Goal: Task Accomplishment & Management: Manage account settings

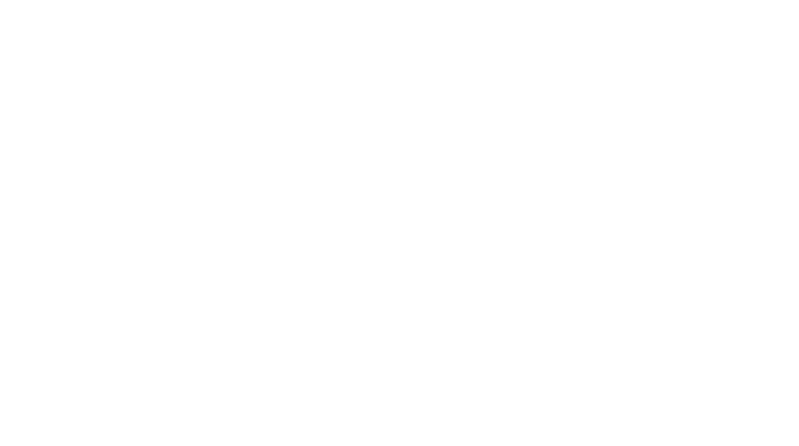
type input "[EMAIL_ADDRESS][DOMAIN_NAME]"
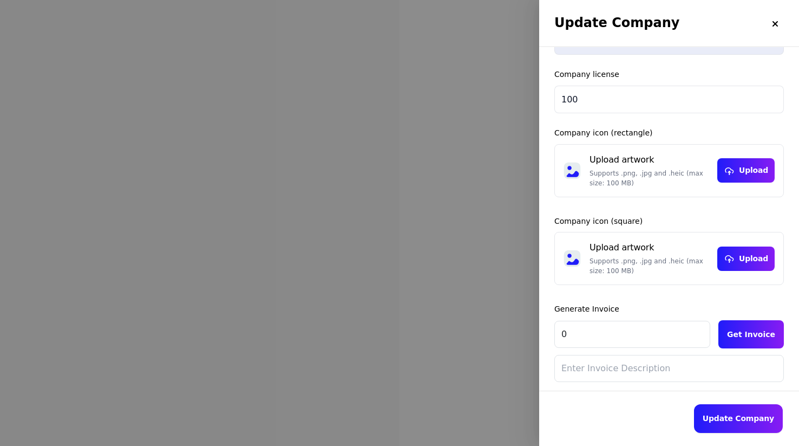
scroll to position [160, 0]
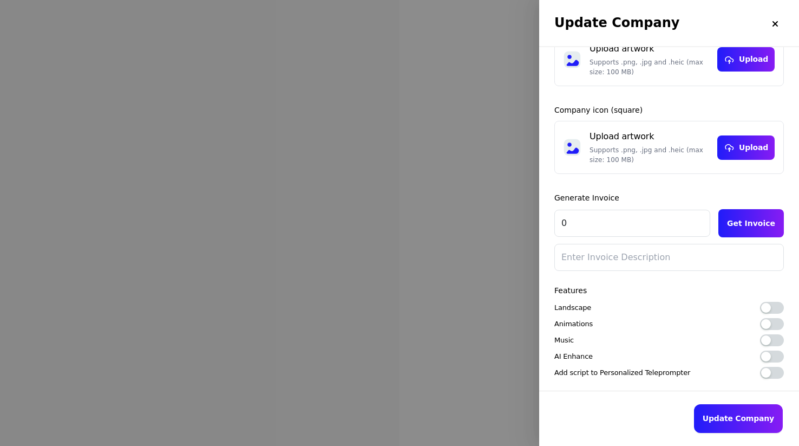
click at [779, 373] on button "button" at bounding box center [772, 373] width 24 height 12
click at [774, 357] on button "button" at bounding box center [772, 356] width 24 height 12
click at [777, 341] on button "button" at bounding box center [772, 340] width 24 height 12
click at [777, 322] on button "button" at bounding box center [772, 324] width 24 height 12
click at [777, 300] on div "Features Landscape Animations Music AI Enhance Add script to Personalized Telep…" at bounding box center [669, 332] width 230 height 93
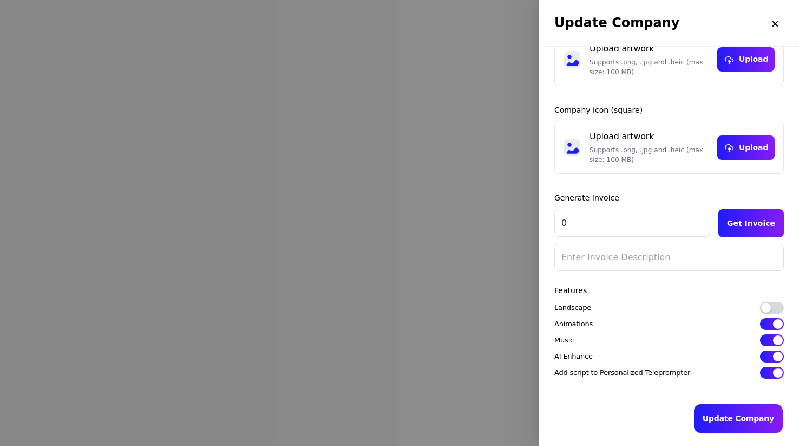
click at [777, 306] on button "button" at bounding box center [772, 308] width 24 height 12
click at [744, 421] on button "Update Company" at bounding box center [738, 418] width 89 height 29
